Goal: Task Accomplishment & Management: Manage account settings

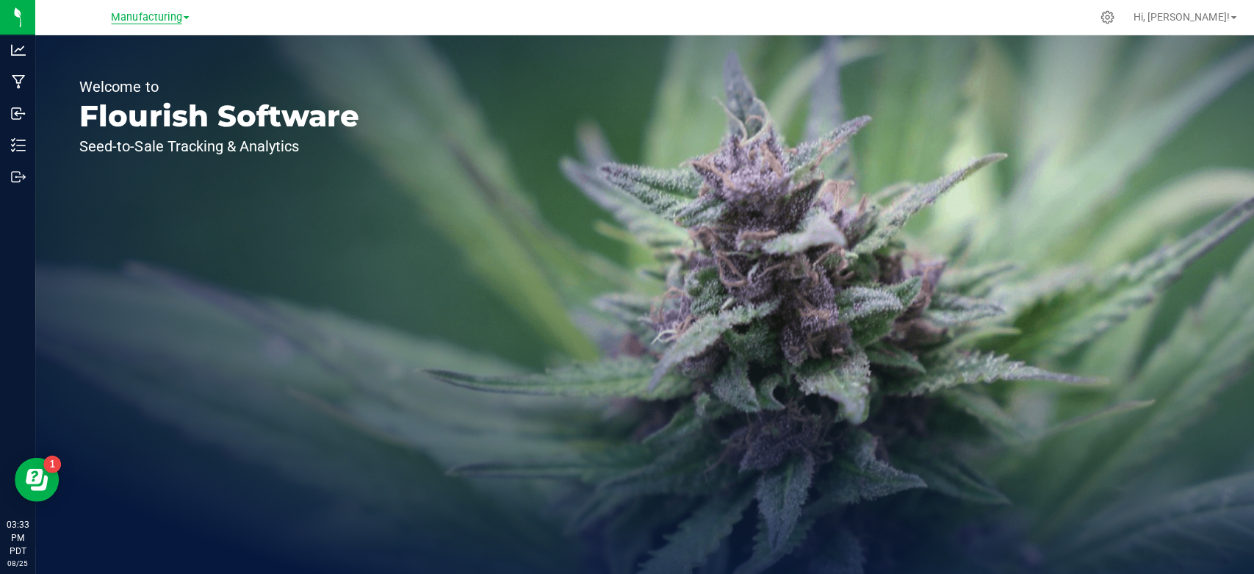
click at [161, 20] on span "Manufacturing" at bounding box center [146, 17] width 71 height 13
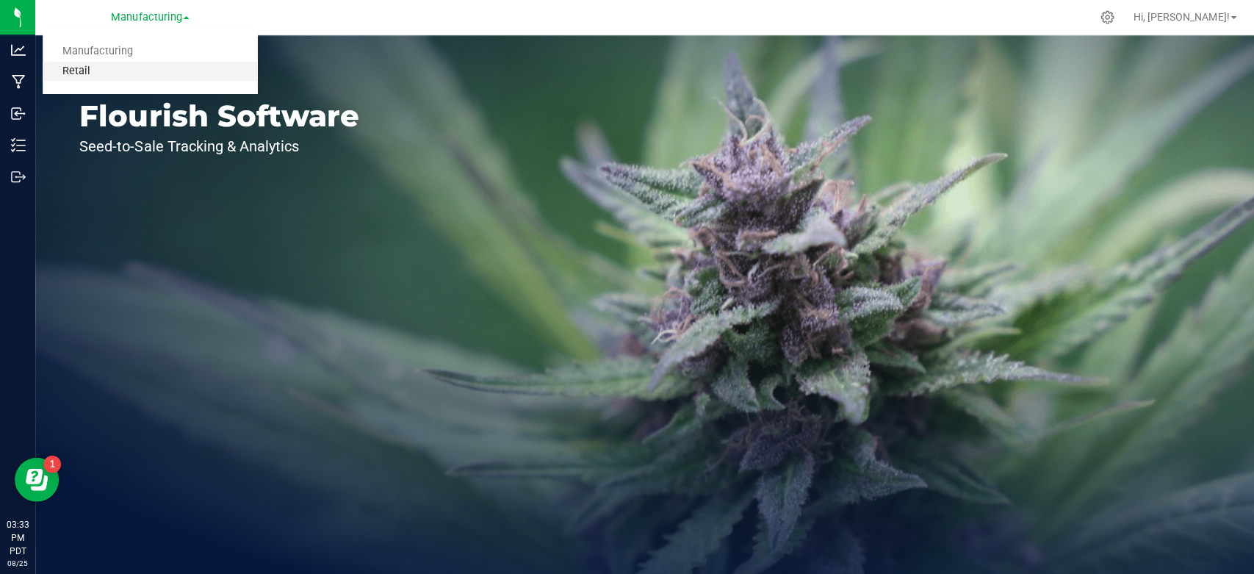
click at [132, 73] on link "Retail" at bounding box center [150, 72] width 215 height 20
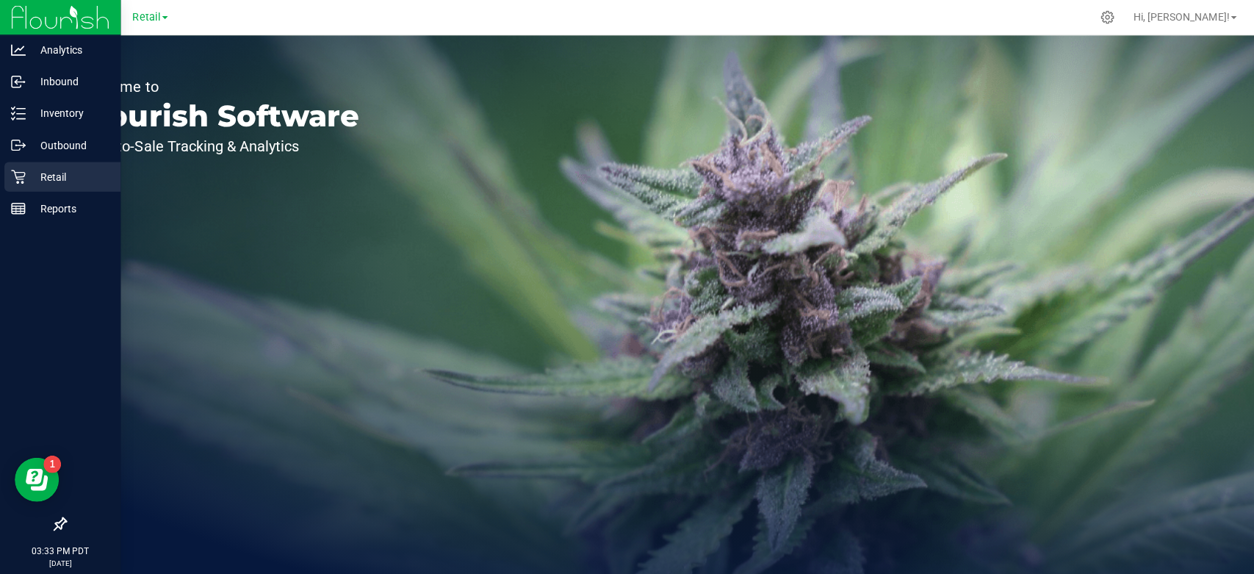
click at [26, 174] on p "Retail" at bounding box center [70, 177] width 88 height 18
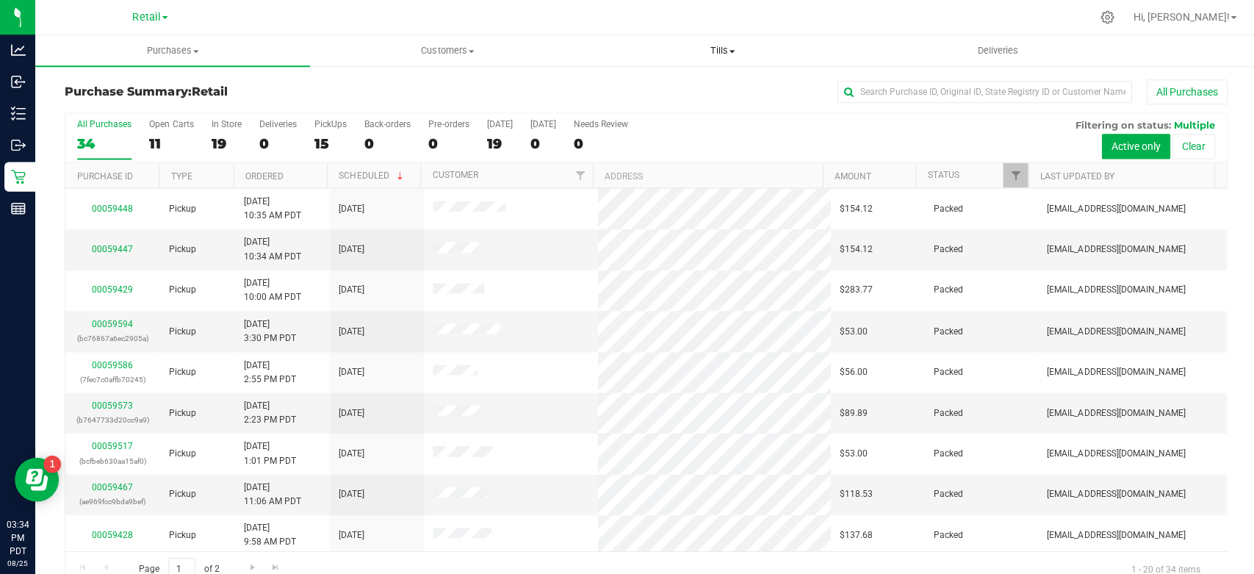
click at [718, 50] on span "Tills" at bounding box center [721, 50] width 273 height 13
click at [693, 90] on li "Manage tills" at bounding box center [721, 89] width 274 height 18
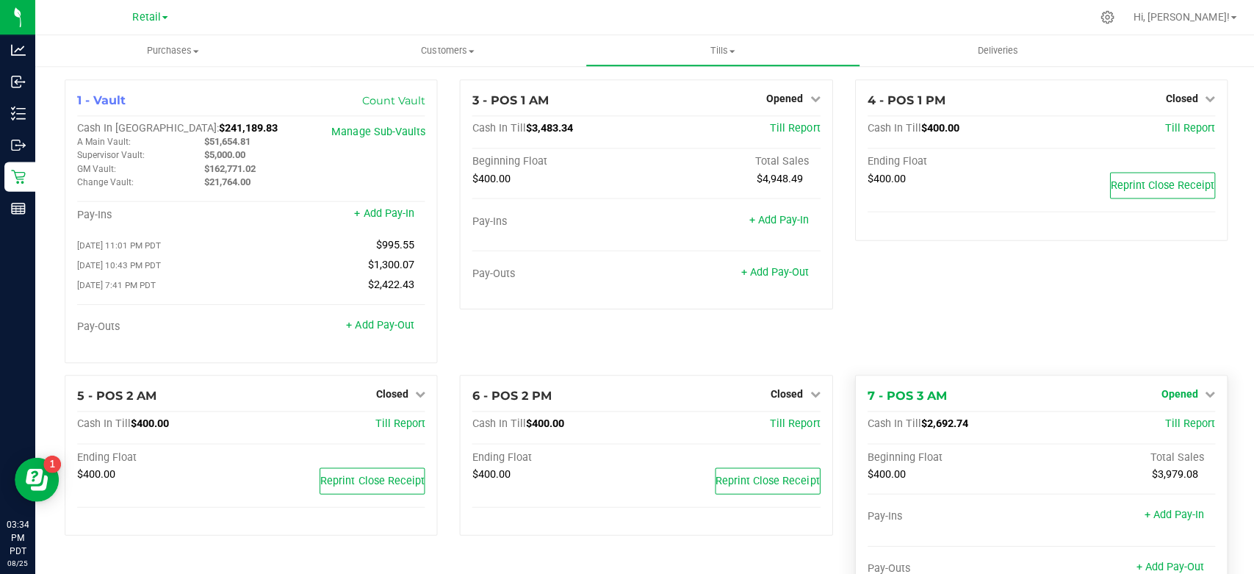
click at [1183, 396] on link "Opened" at bounding box center [1186, 393] width 54 height 12
click at [1175, 428] on link "Close Till" at bounding box center [1179, 423] width 40 height 12
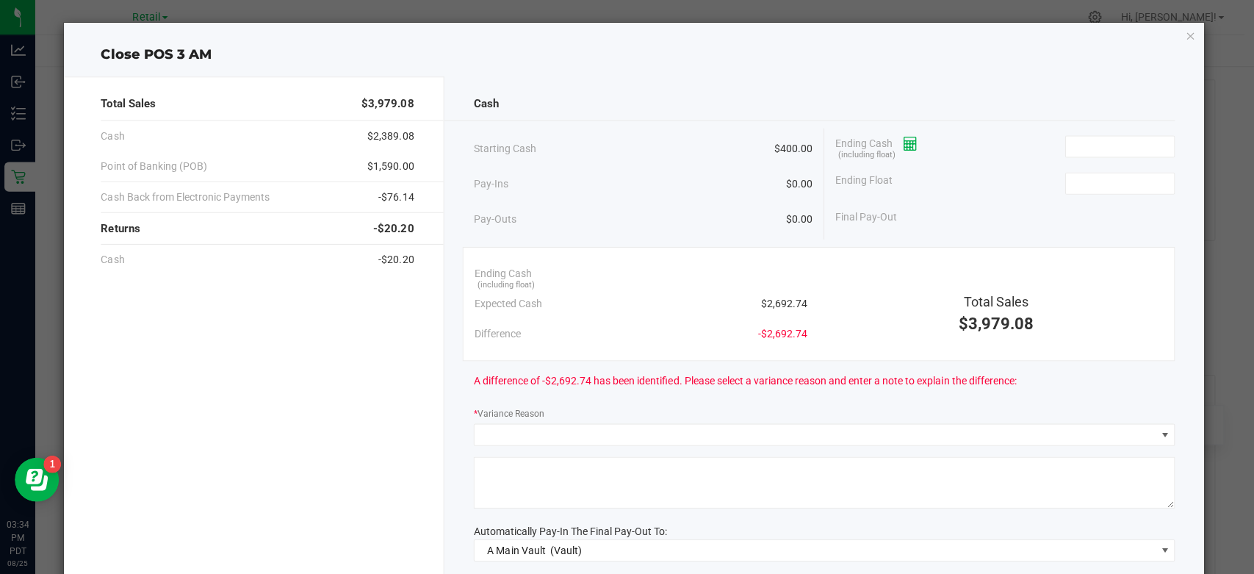
click at [907, 143] on icon at bounding box center [908, 143] width 14 height 10
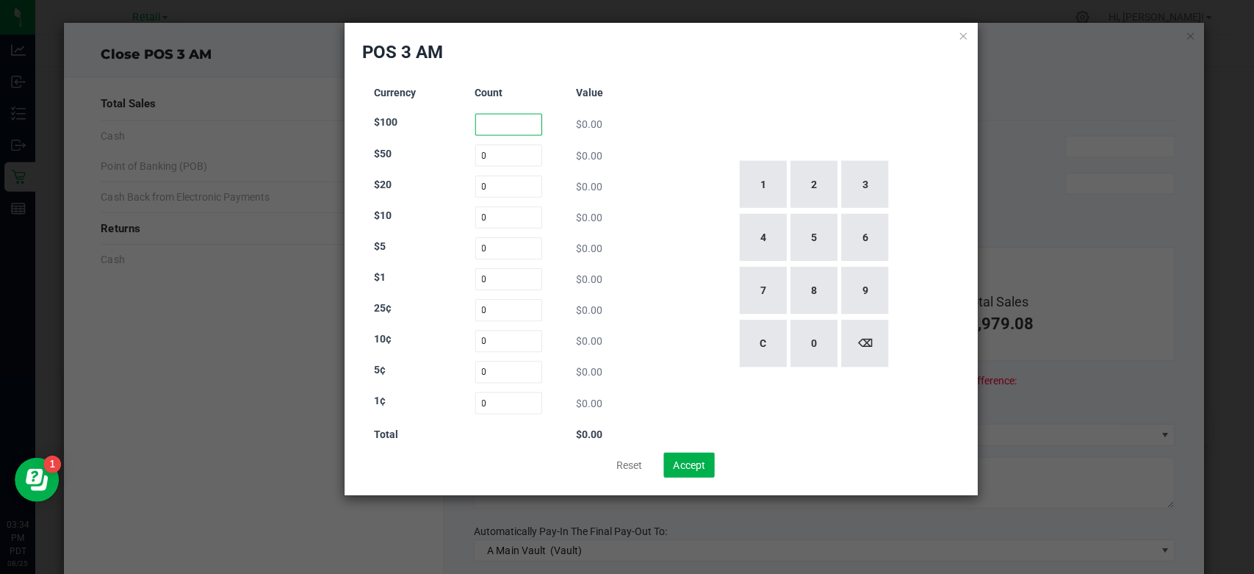
click at [500, 122] on input at bounding box center [507, 124] width 67 height 22
type input "8"
type input "1"
type input "68"
type input "24"
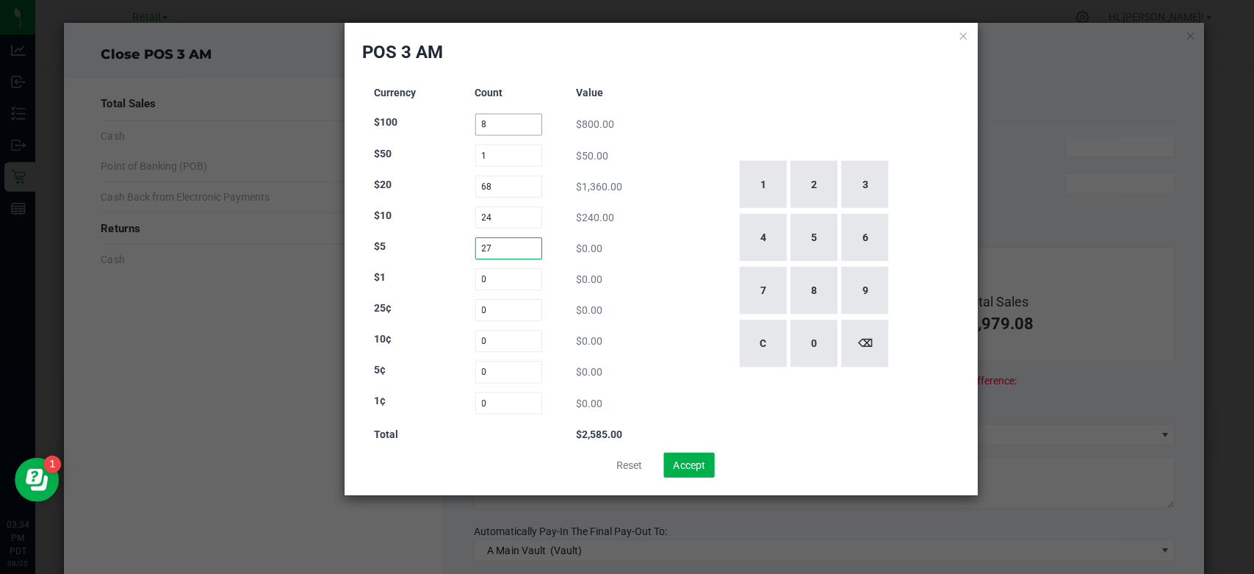
type input "27"
type input "77"
type input "70"
type input "81"
type input "83"
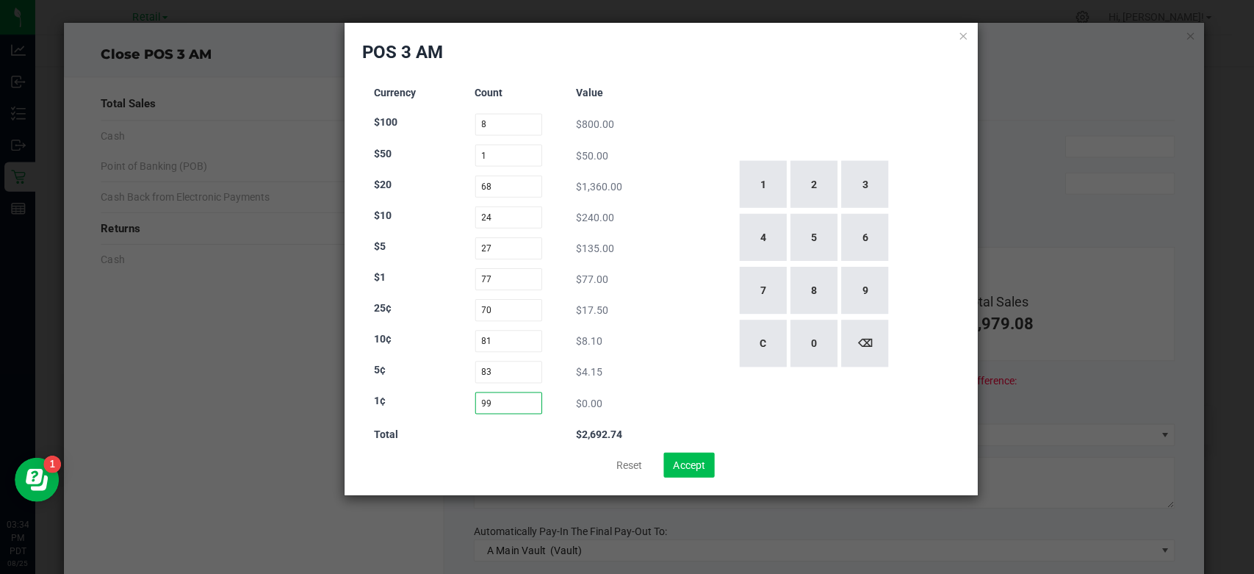
type input "99"
click at [702, 471] on button "Accept" at bounding box center [687, 463] width 51 height 25
type input "$2,692.74"
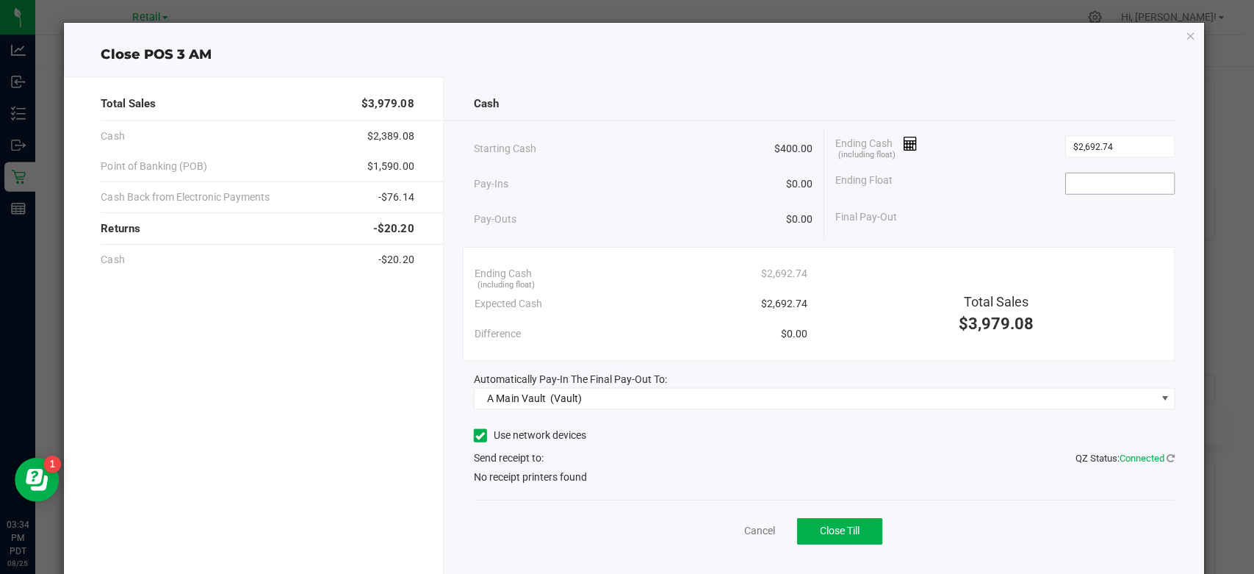
click at [1081, 179] on input at bounding box center [1117, 183] width 108 height 21
type input "$400.00"
click at [475, 434] on icon at bounding box center [480, 434] width 10 height 0
click at [0, 0] on input "Use network devices" at bounding box center [0, 0] width 0 height 0
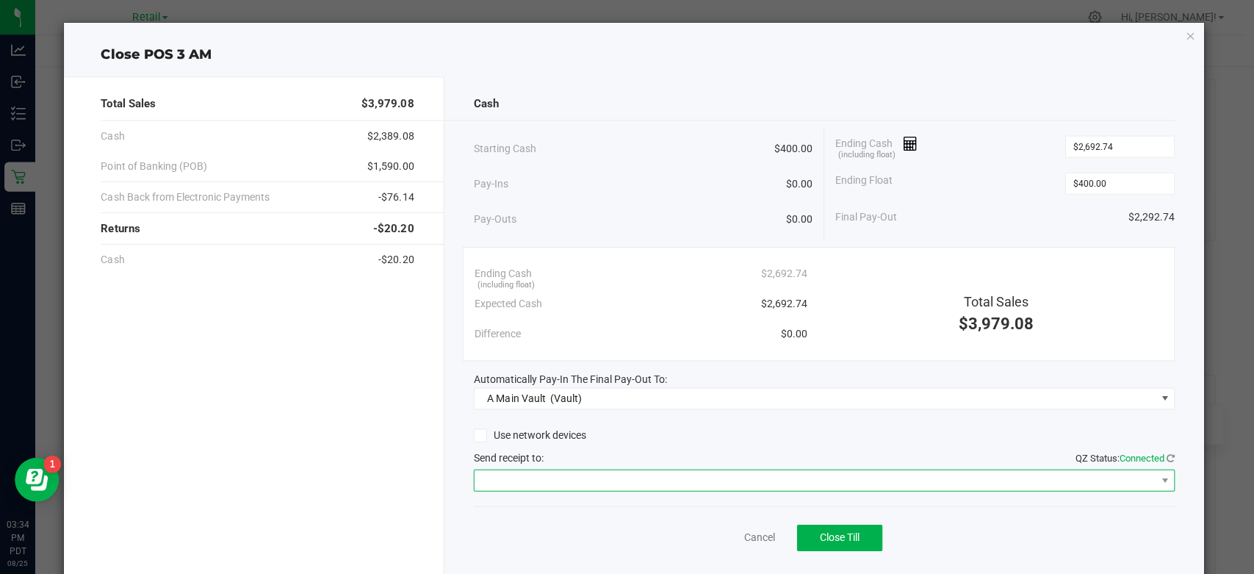
click at [569, 478] on span at bounding box center [813, 479] width 680 height 21
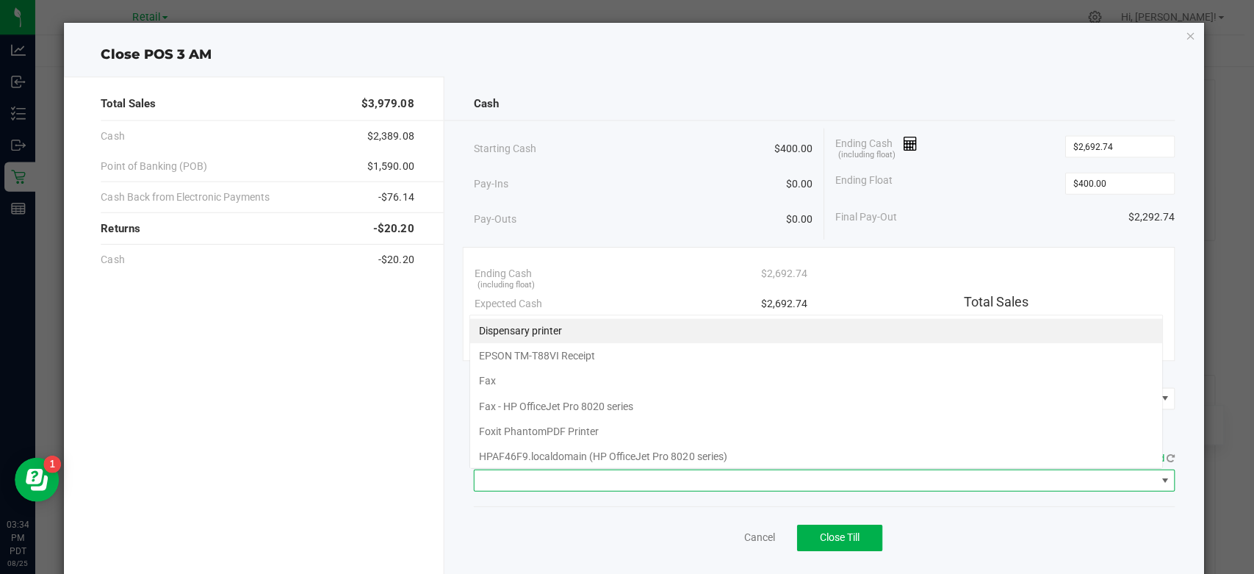
scroll to position [21, 692]
click at [570, 352] on Receipt "EPSON TM-T88VI Receipt" at bounding box center [814, 354] width 691 height 25
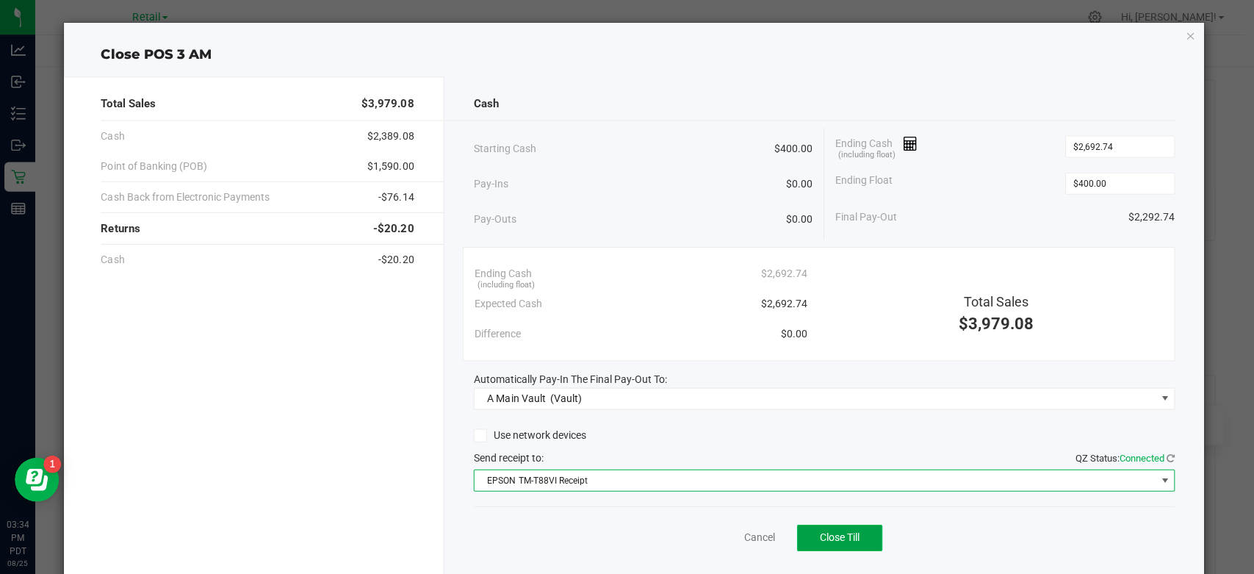
click at [818, 530] on span "Close Till" at bounding box center [838, 536] width 40 height 12
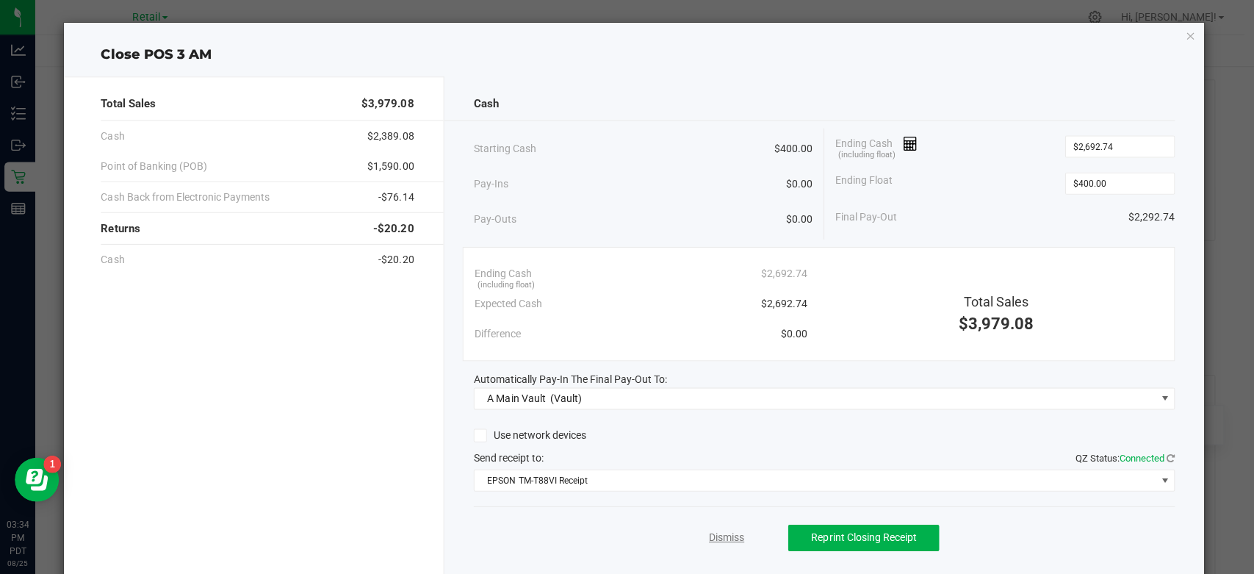
click at [712, 531] on link "Dismiss" at bounding box center [724, 535] width 35 height 15
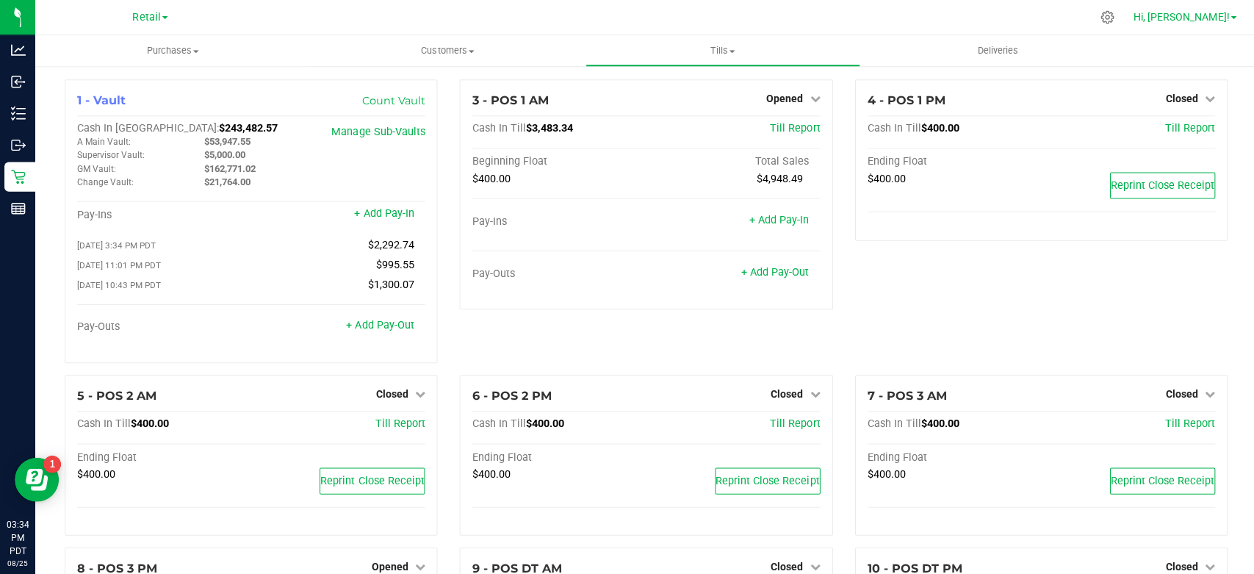
click at [1217, 11] on span "Hi, [PERSON_NAME]!" at bounding box center [1179, 17] width 96 height 12
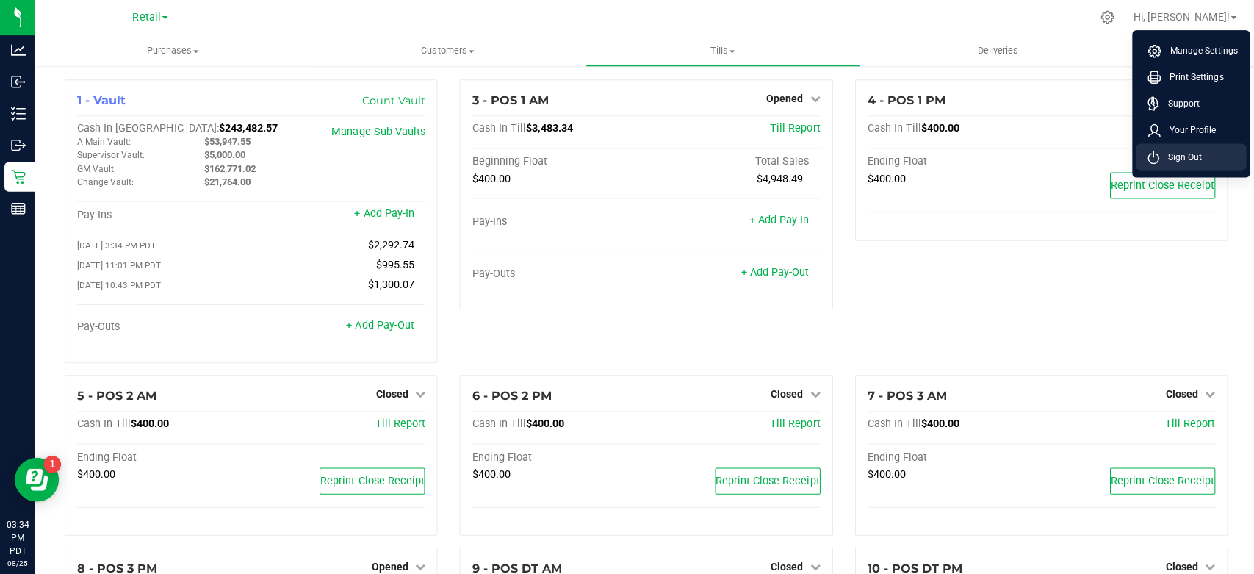
click at [1181, 152] on span "Sign Out" at bounding box center [1177, 156] width 43 height 15
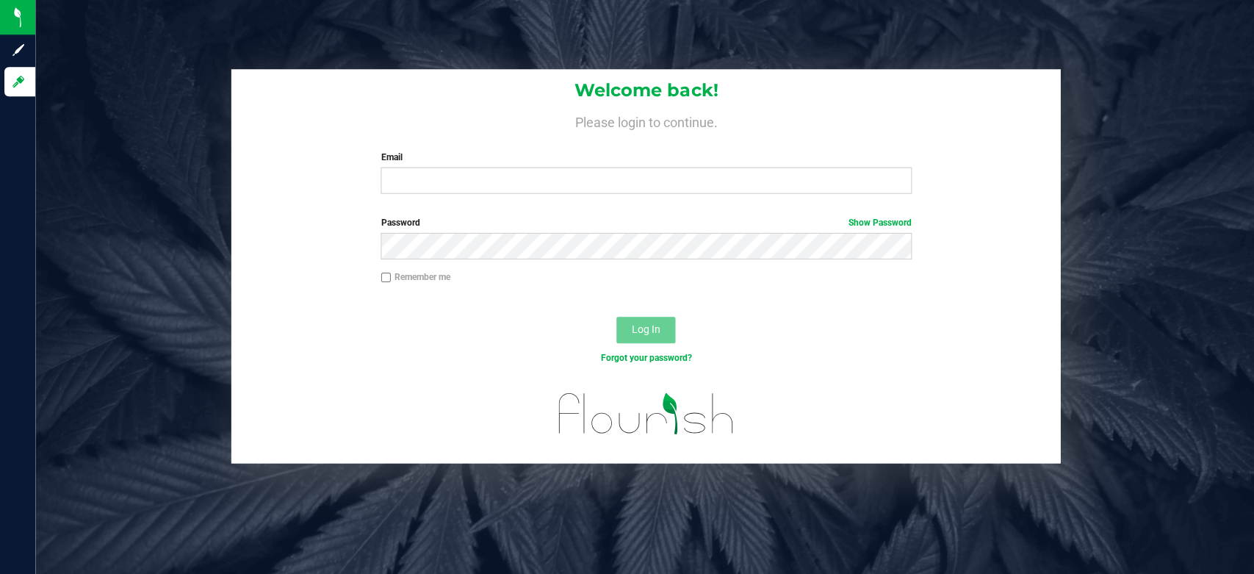
click at [447, 154] on label "Email" at bounding box center [645, 156] width 530 height 13
click at [447, 167] on input "Email" at bounding box center [645, 180] width 530 height 26
type input "[EMAIL_ADDRESS][DOMAIN_NAME]"
click at [615, 316] on button "Log In" at bounding box center [644, 329] width 59 height 26
